Goal: Information Seeking & Learning: Check status

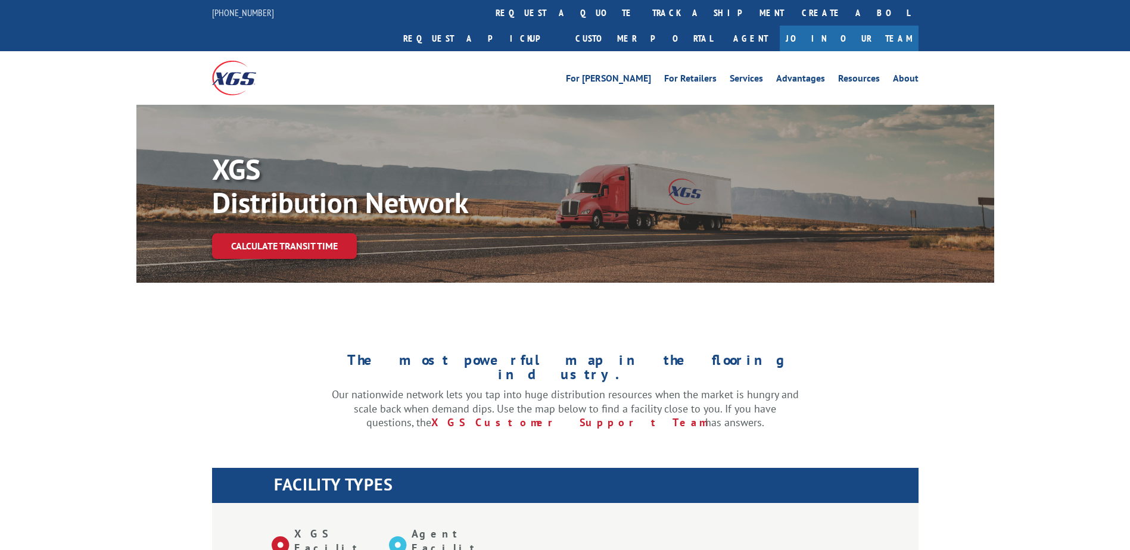
click at [643, 8] on link "track a shipment" at bounding box center [718, 13] width 150 height 26
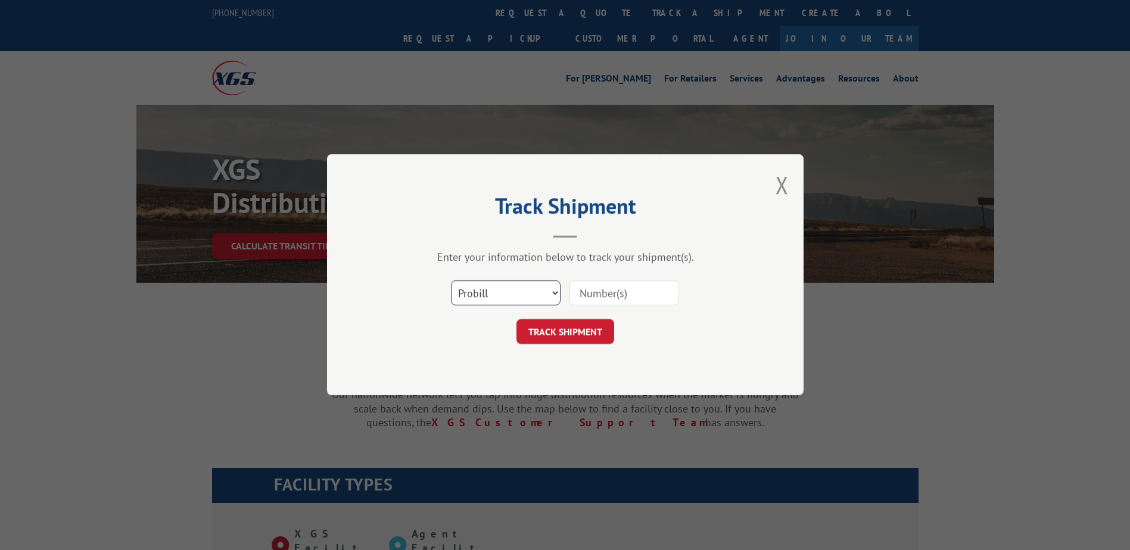
click at [484, 288] on select "Select category... Probill BOL PO" at bounding box center [506, 293] width 110 height 25
select select "bol"
click at [451, 281] on select "Select category... Probill BOL PO" at bounding box center [506, 293] width 110 height 25
click at [623, 292] on input at bounding box center [625, 293] width 110 height 25
paste input "Shipment 0002859001 / 1"
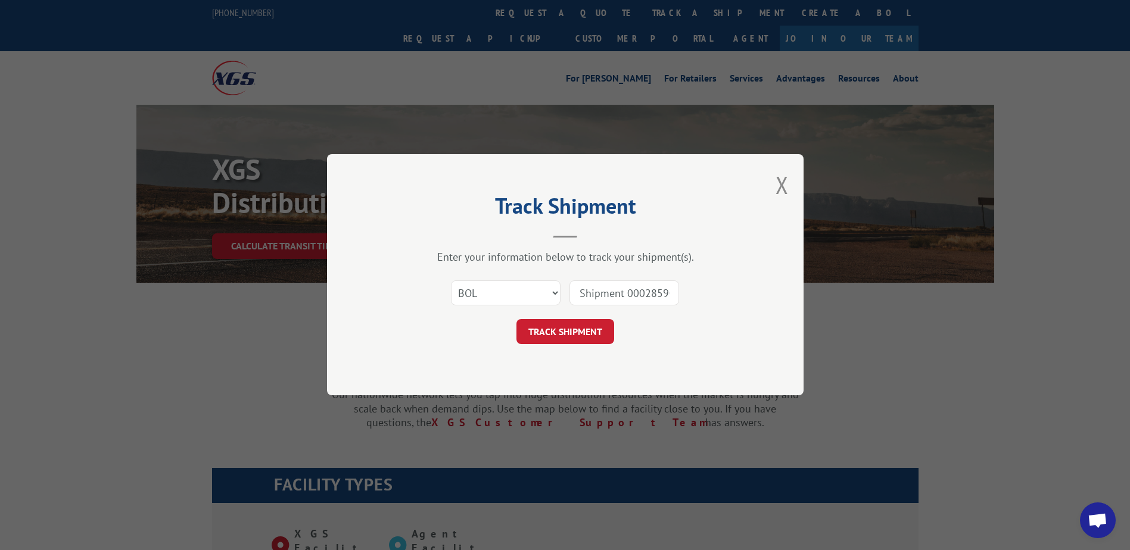
drag, startPoint x: 631, startPoint y: 290, endPoint x: 461, endPoint y: 275, distance: 171.1
click at [461, 275] on div "Select category... Probill BOL PO Shipment 0002859001" at bounding box center [565, 293] width 357 height 39
type input "2859001"
click button "TRACK SHIPMENT" at bounding box center [565, 332] width 98 height 25
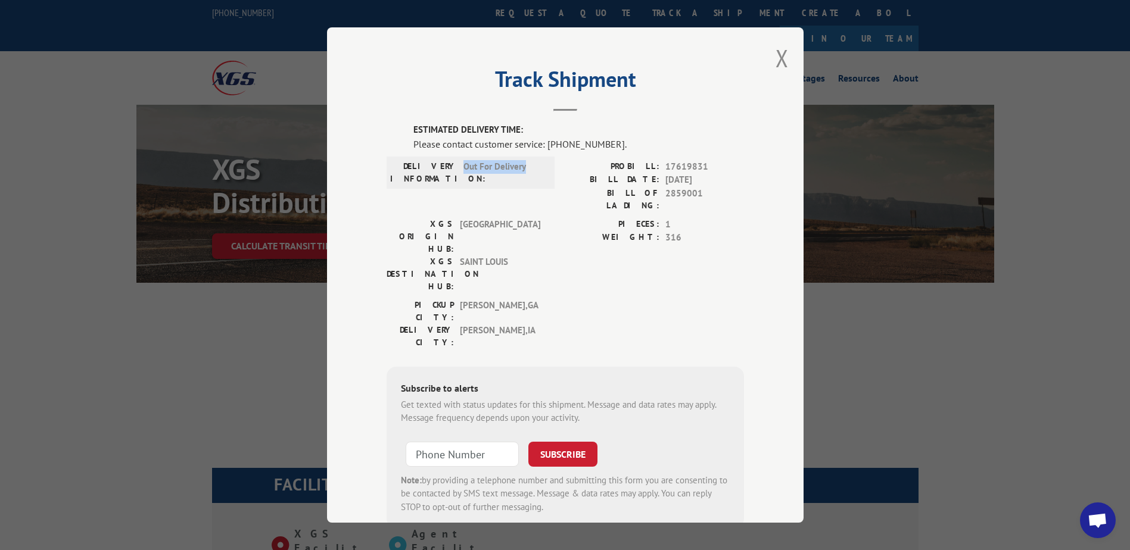
drag, startPoint x: 523, startPoint y: 167, endPoint x: 461, endPoint y: 167, distance: 62.6
click at [463, 167] on span "Out For Delivery" at bounding box center [503, 172] width 80 height 25
click at [776, 60] on button "Close modal" at bounding box center [782, 58] width 13 height 32
